Goal: Information Seeking & Learning: Learn about a topic

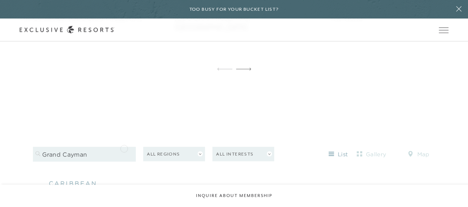
scroll to position [540, 0]
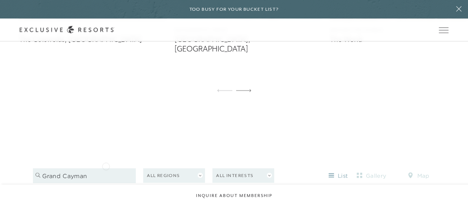
click at [106, 168] on input "grand cayman" at bounding box center [84, 175] width 103 height 15
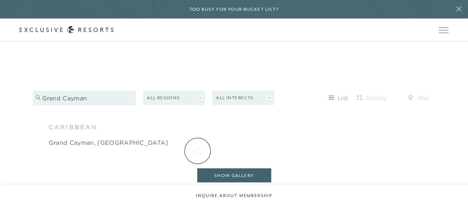
scroll to position [651, 0]
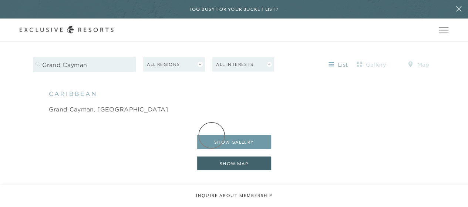
click at [212, 135] on button "show gallery" at bounding box center [234, 142] width 74 height 14
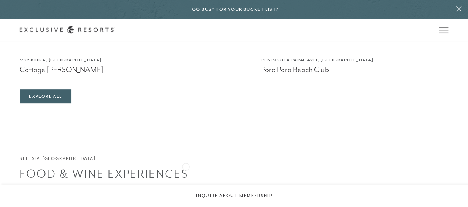
scroll to position [1576, 0]
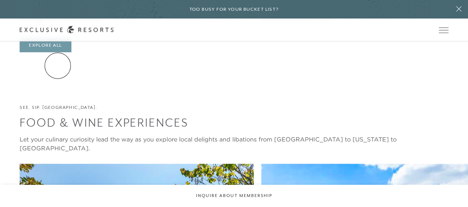
click at [58, 52] on link "Explore All" at bounding box center [45, 45] width 51 height 14
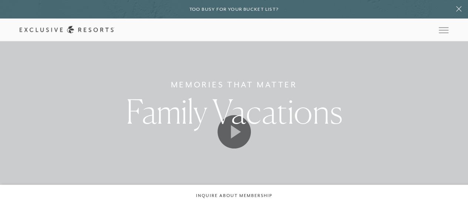
scroll to position [1576, 0]
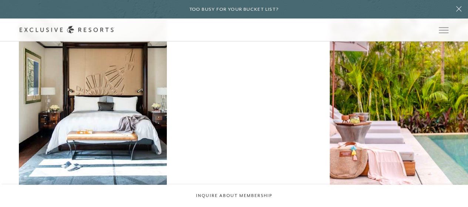
scroll to position [503, 0]
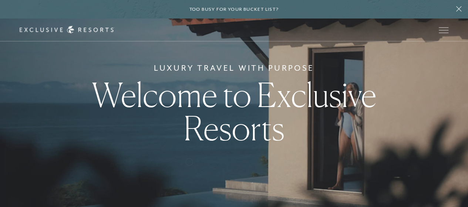
click at [189, 161] on div "Luxury Travel with Purpose Welcome to Exclusive Resorts" at bounding box center [234, 103] width 468 height 207
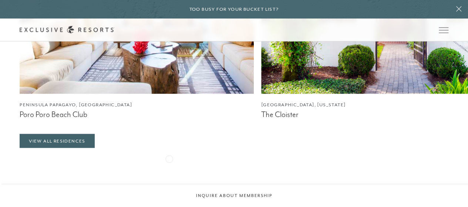
scroll to position [629, 0]
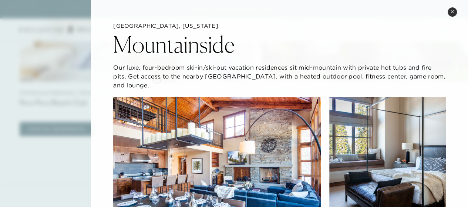
click at [157, 80] on p "Our luxe, four-bedroom ski-in/ski-out vacation residences sit mid-mountain with…" at bounding box center [279, 76] width 333 height 27
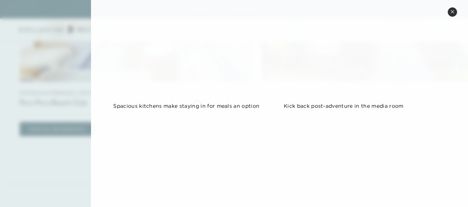
scroll to position [148, 0]
